Goal: Information Seeking & Learning: Check status

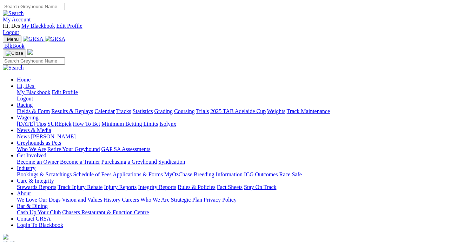
click at [33, 102] on link "Racing" at bounding box center [25, 105] width 16 height 6
click at [93, 108] on link "Results & Replays" at bounding box center [72, 111] width 42 height 6
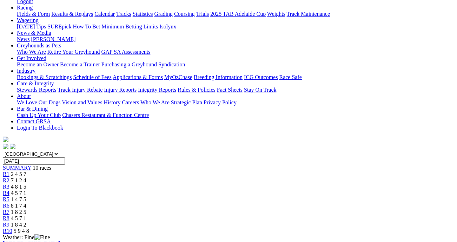
scroll to position [111, 0]
